Goal: Information Seeking & Learning: Find specific page/section

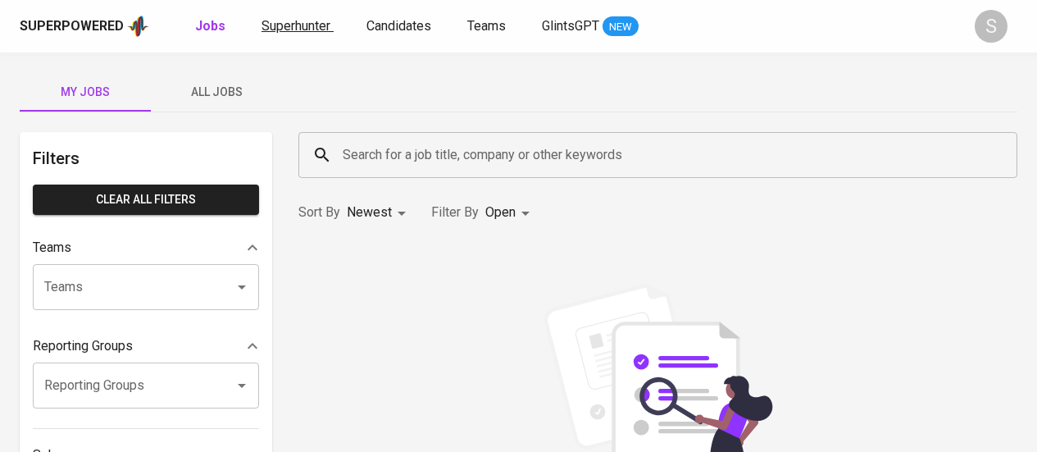
click at [320, 25] on span "Superhunter" at bounding box center [295, 26] width 69 height 16
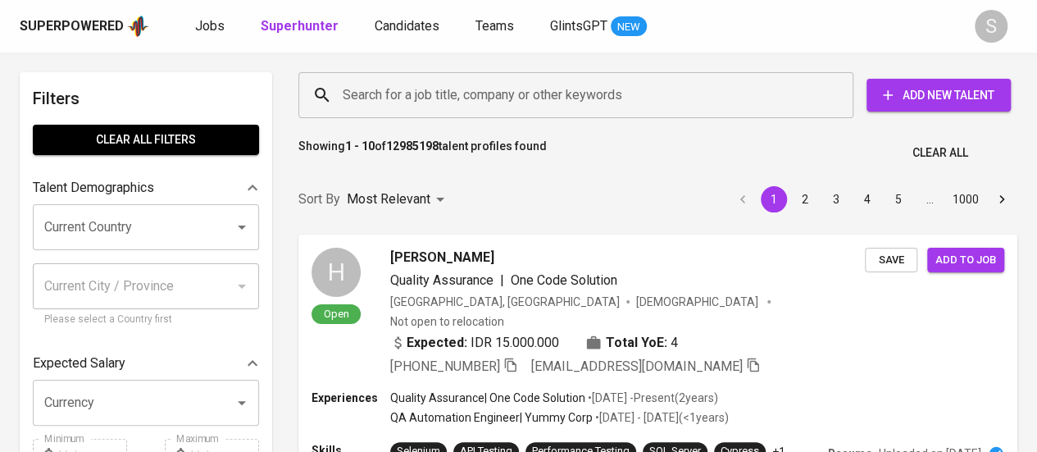
click at [411, 91] on input "Search for a job title, company or other keywords" at bounding box center [579, 94] width 483 height 31
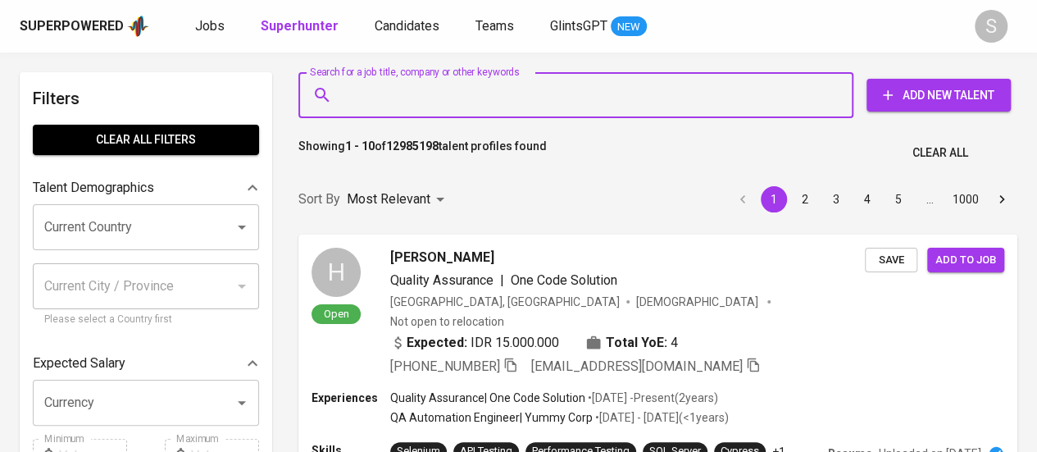
paste input "[EMAIL_ADDRESS][DOMAIN_NAME]"
type input "[EMAIL_ADDRESS][DOMAIN_NAME]"
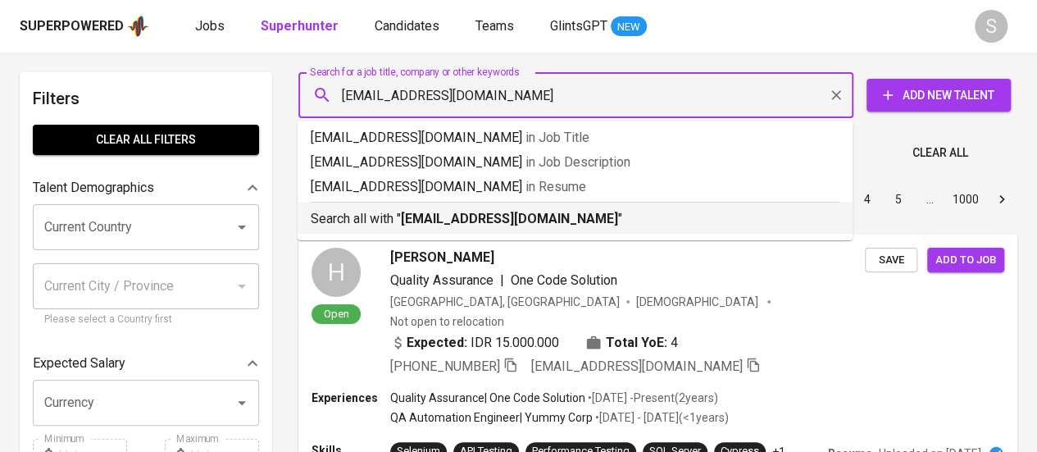
click at [457, 214] on b "[EMAIL_ADDRESS][DOMAIN_NAME]" at bounding box center [509, 219] width 217 height 16
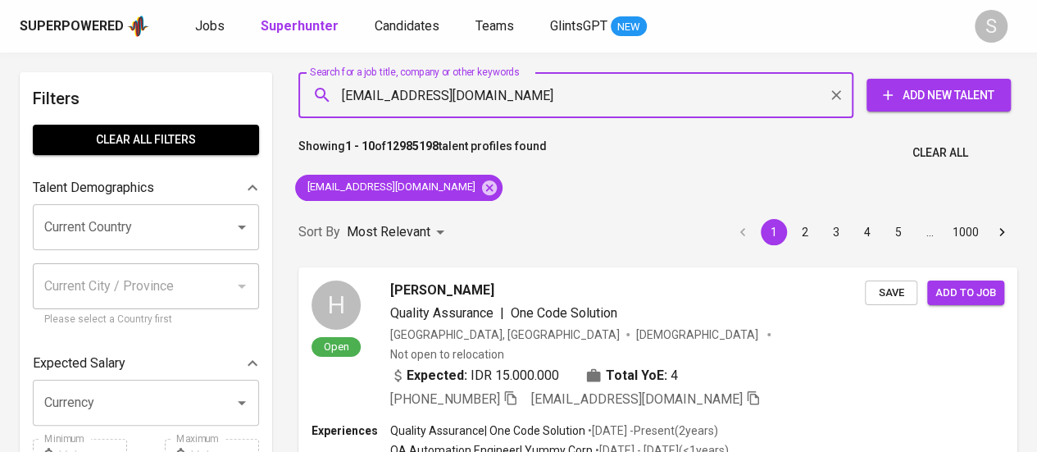
click at [510, 222] on div "Sort By Most Relevant MOST_RELEVANT 1 2 3 4 5 … 1000" at bounding box center [657, 232] width 738 height 50
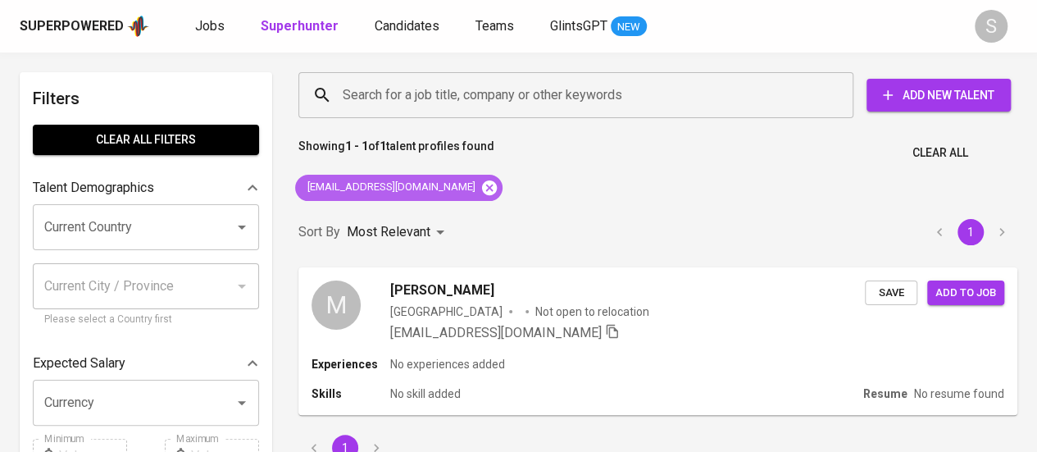
click at [482, 191] on icon at bounding box center [489, 186] width 15 height 15
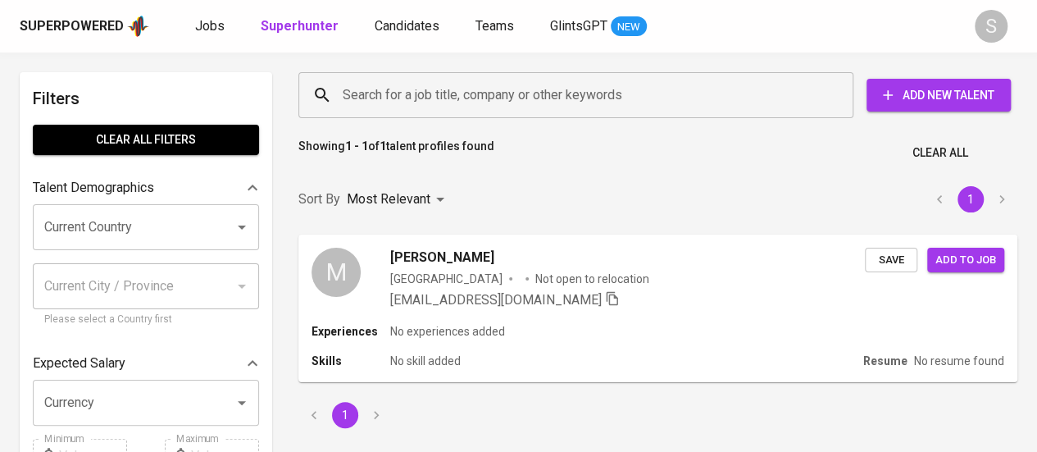
click at [517, 102] on input "Search for a job title, company or other keywords" at bounding box center [579, 94] width 483 height 31
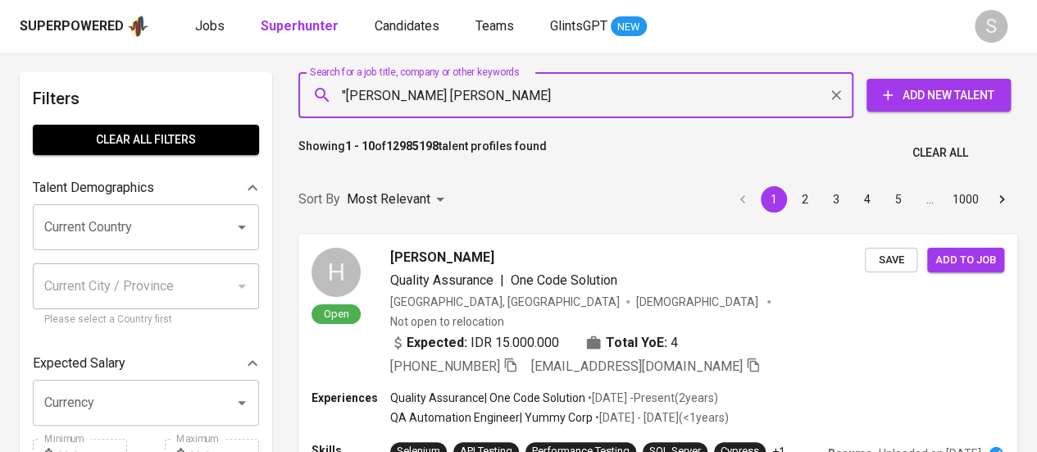
click at [354, 96] on input ""[PERSON_NAME] [PERSON_NAME]" at bounding box center [579, 94] width 483 height 31
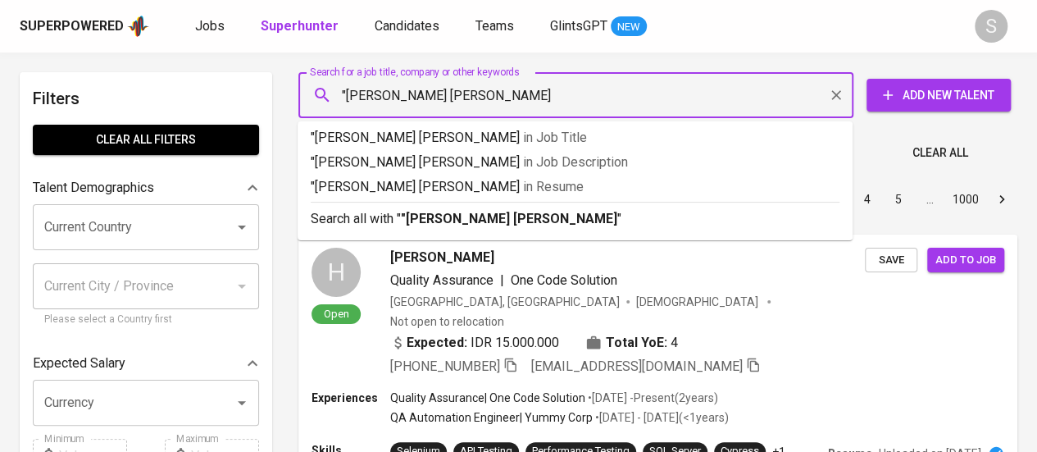
click at [409, 98] on input ""[PERSON_NAME] [PERSON_NAME]" at bounding box center [579, 94] width 483 height 31
click at [483, 96] on input ""[PERSON_NAME] [PERSON_NAME]" at bounding box center [579, 94] width 483 height 31
type input ""[PERSON_NAME] [PERSON_NAME]""
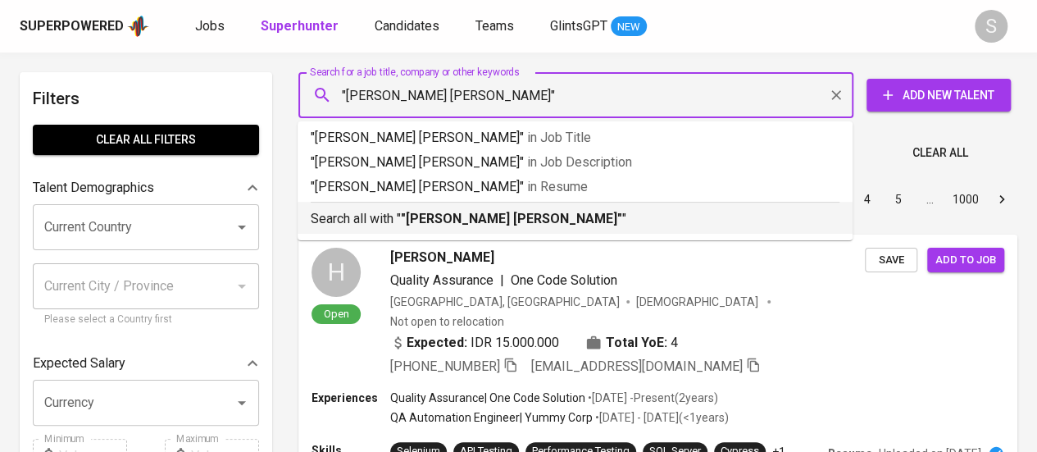
click at [449, 207] on div "Search all with " "[PERSON_NAME] [PERSON_NAME]" "" at bounding box center [575, 215] width 529 height 27
click at [483, 219] on div "Sort By Most Relevant MOST_RELEVANT 1 2 3 4 5 … 1000" at bounding box center [657, 200] width 738 height 50
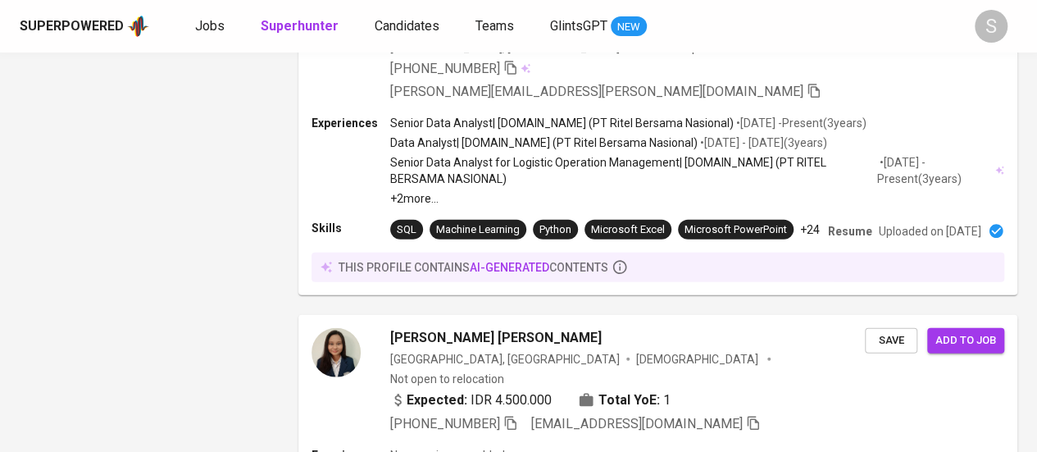
scroll to position [2824, 0]
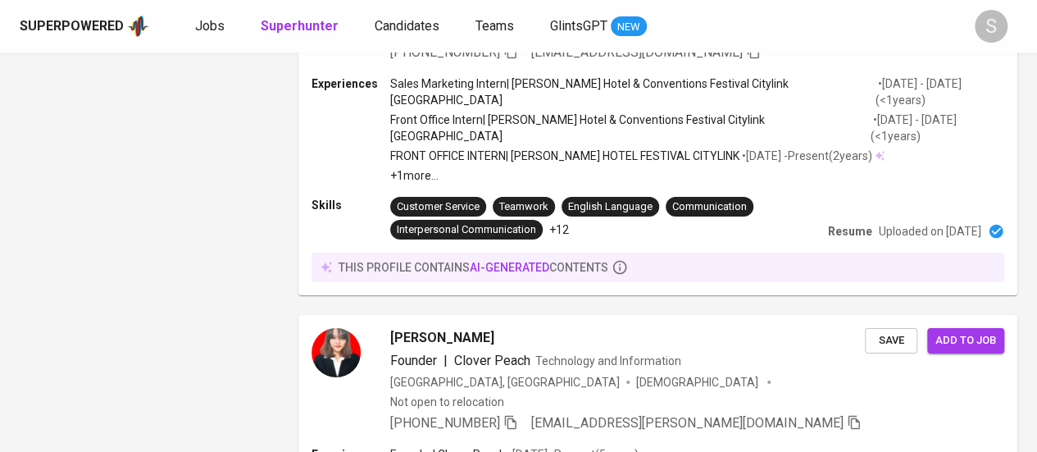
scroll to position [123, 0]
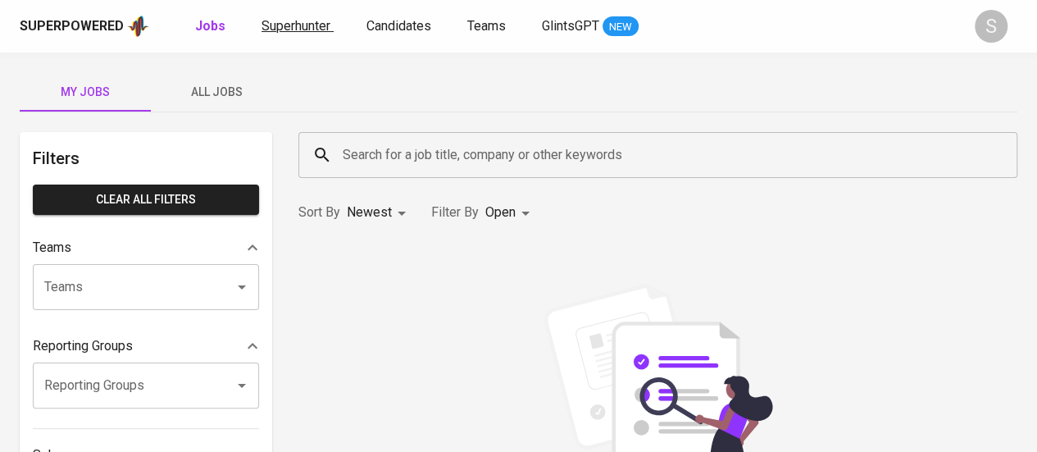
click at [291, 30] on span "Superhunter" at bounding box center [295, 26] width 69 height 16
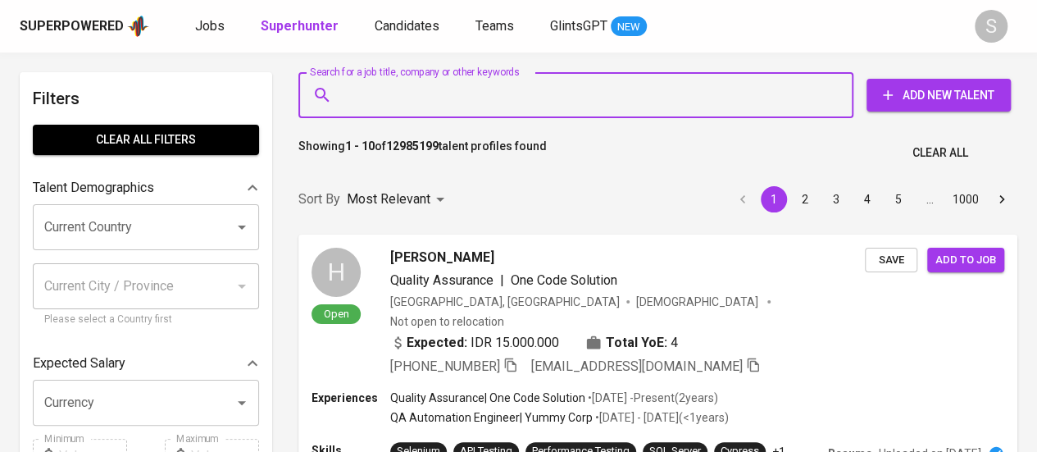
click at [389, 84] on input "Search for a job title, company or other keywords" at bounding box center [579, 94] width 483 height 31
paste input "christianjuann@gmail.com"
type input "christianjuann@gmail.com"
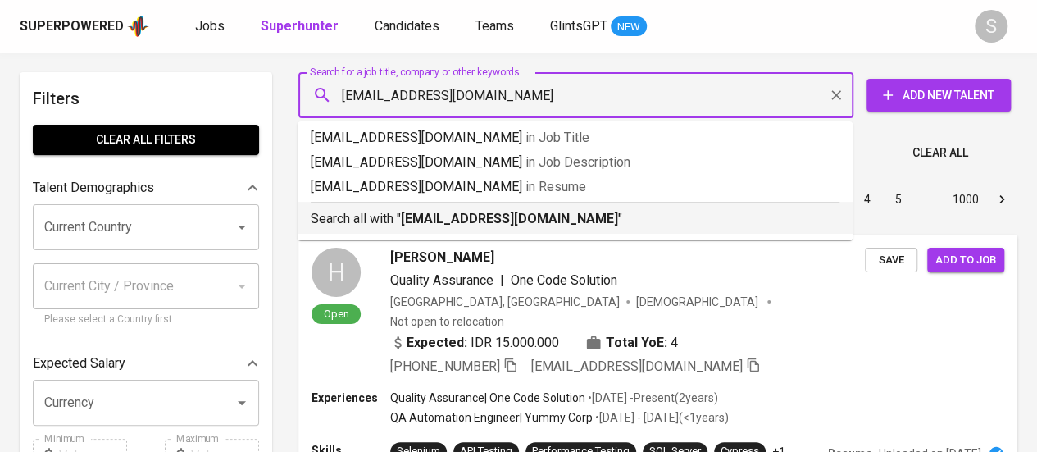
click at [380, 204] on div "Search all with " christianjuann@gmail.com "" at bounding box center [575, 215] width 529 height 27
click at [302, 175] on div at bounding box center [294, 171] width 13 height 7
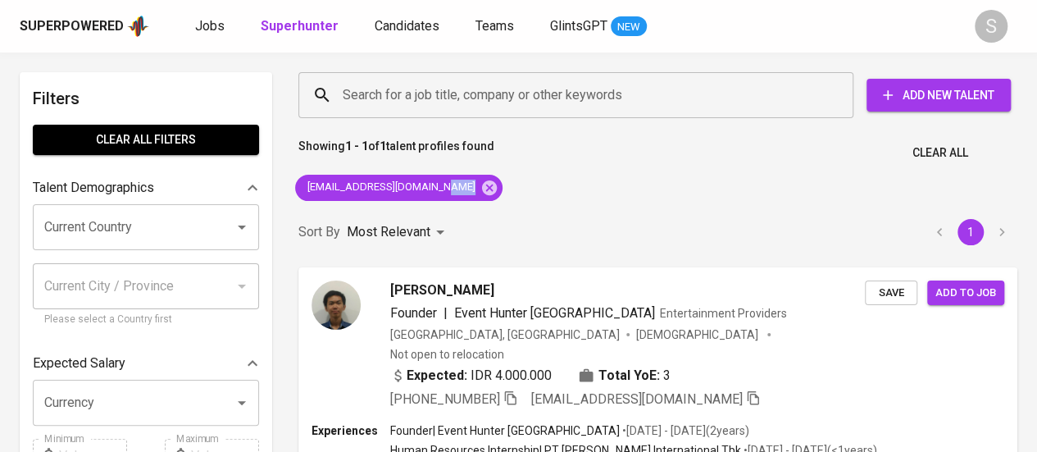
scroll to position [39, 0]
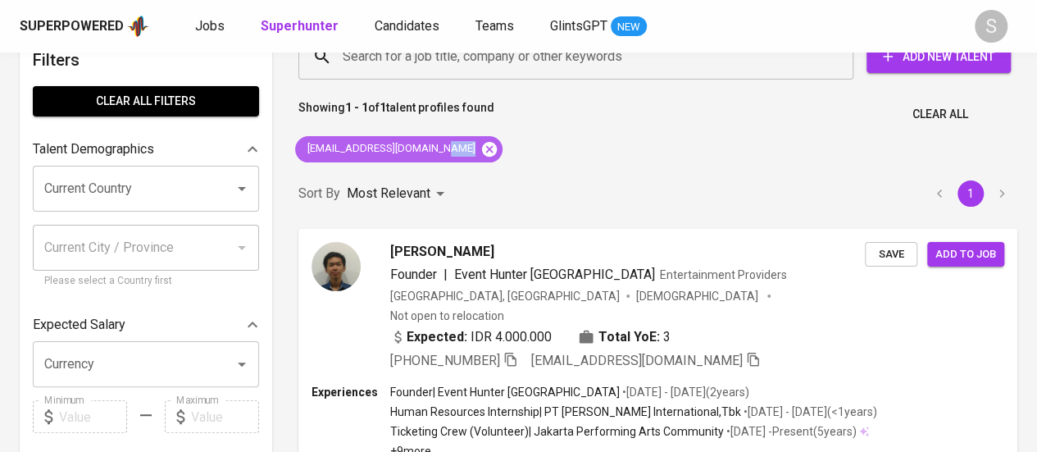
click at [480, 148] on icon at bounding box center [489, 149] width 18 height 18
